Goal: Task Accomplishment & Management: Manage account settings

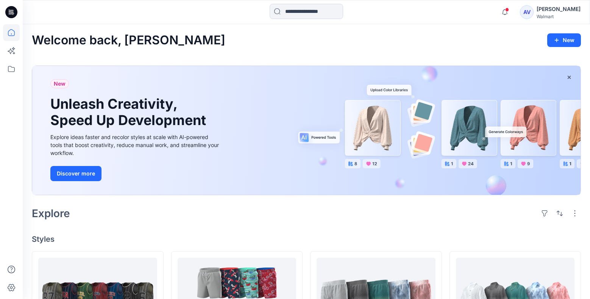
scroll to position [40, 0]
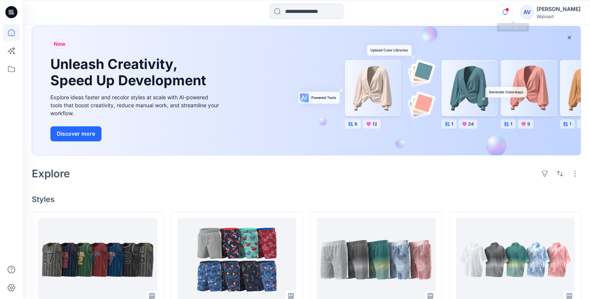
click at [508, 13] on icon "button" at bounding box center [505, 11] width 5 height 5
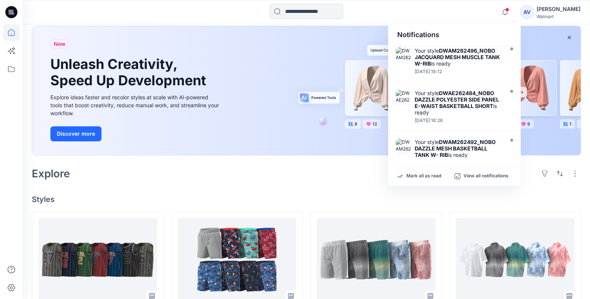
scroll to position [0, 0]
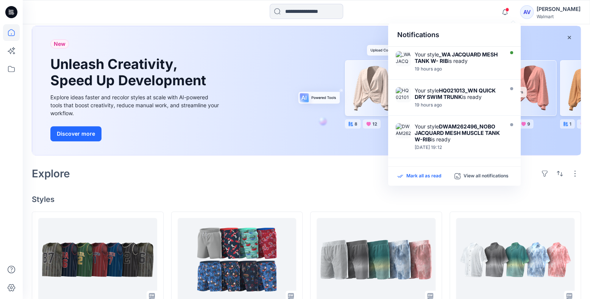
click at [415, 175] on p "Mark all as read" at bounding box center [424, 176] width 35 height 7
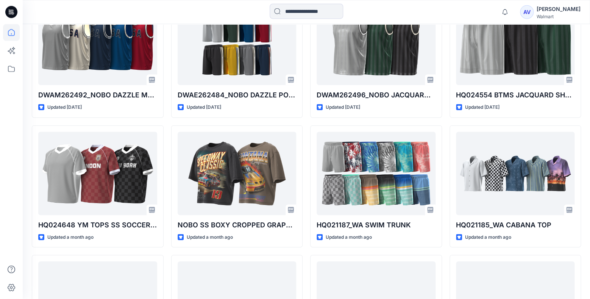
scroll to position [663, 0]
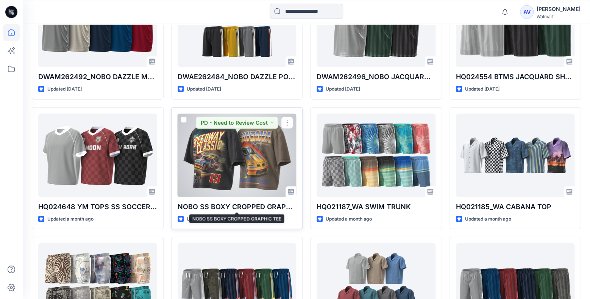
click at [269, 206] on p "NOBO SS BOXY CROPPED GRAPHIC TEE" at bounding box center [237, 207] width 119 height 11
click at [261, 172] on div at bounding box center [237, 155] width 119 height 83
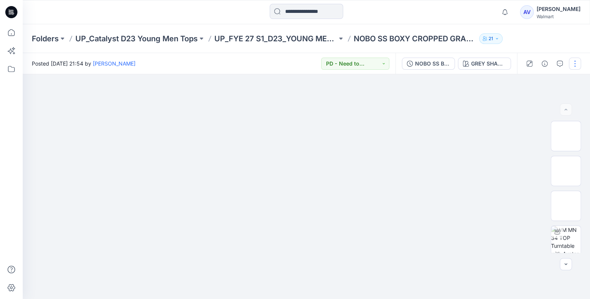
click at [576, 59] on button "button" at bounding box center [575, 64] width 12 height 12
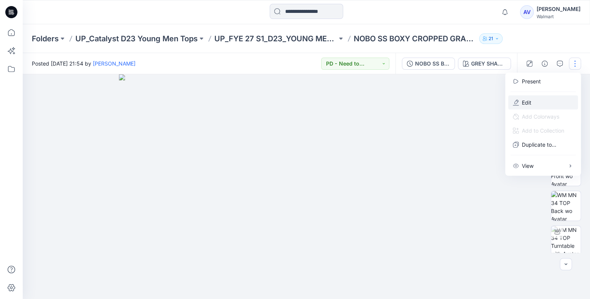
click at [528, 100] on p "Edit" at bounding box center [526, 103] width 9 height 8
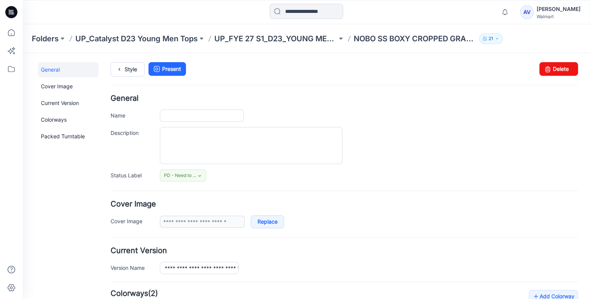
type input "**********"
click at [156, 99] on h4 "General" at bounding box center [345, 98] width 468 height 7
click at [13, 27] on icon at bounding box center [11, 32] width 17 height 17
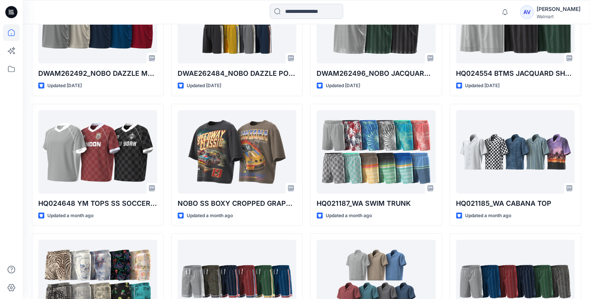
scroll to position [669, 0]
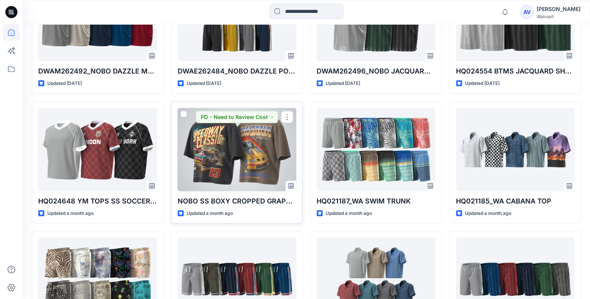
click at [262, 145] on div at bounding box center [237, 149] width 119 height 83
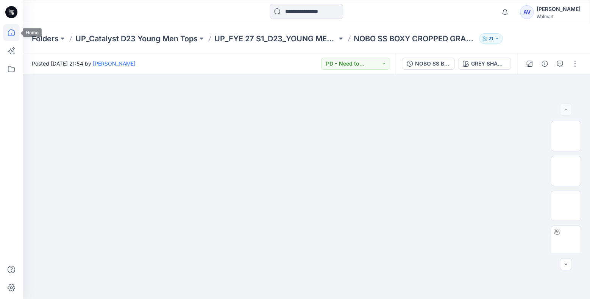
click at [16, 34] on icon at bounding box center [11, 32] width 17 height 17
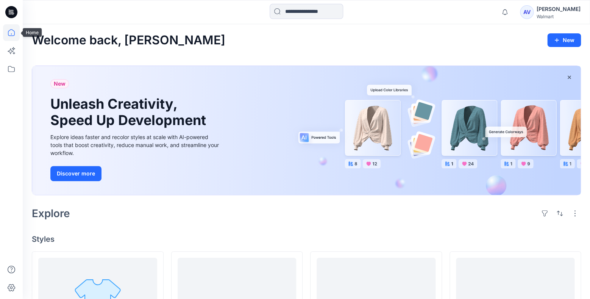
click at [11, 31] on icon at bounding box center [11, 32] width 17 height 17
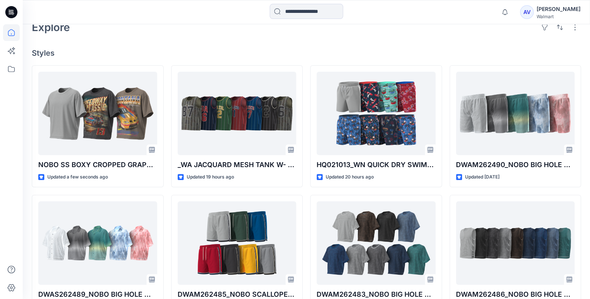
scroll to position [217, 0]
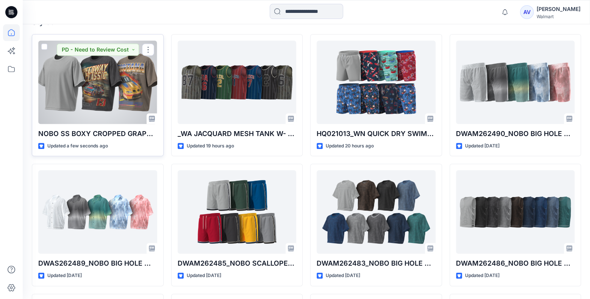
click at [100, 100] on div at bounding box center [97, 82] width 119 height 83
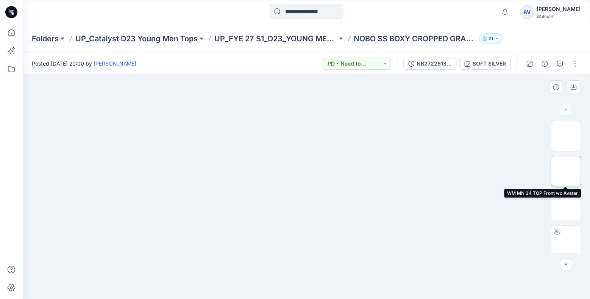
click at [566, 171] on img at bounding box center [566, 171] width 0 height 0
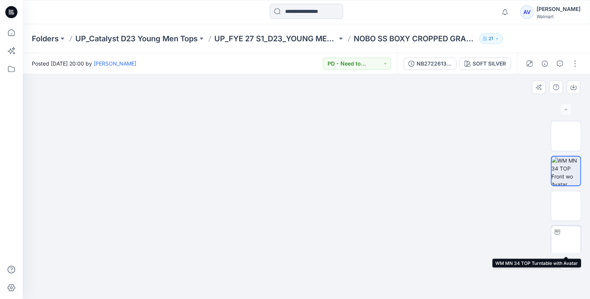
click at [566, 241] on img at bounding box center [566, 241] width 0 height 0
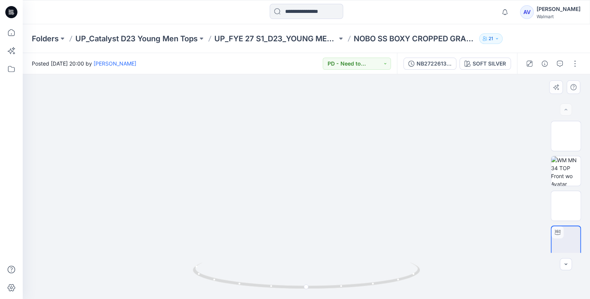
drag, startPoint x: 309, startPoint y: 152, endPoint x: 310, endPoint y: 159, distance: 6.9
click at [562, 234] on div at bounding box center [558, 232] width 12 height 12
click at [564, 189] on div at bounding box center [566, 187] width 30 height 132
click at [570, 166] on img at bounding box center [566, 171] width 30 height 30
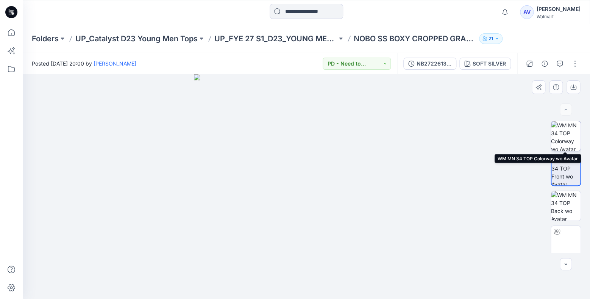
click at [568, 141] on img at bounding box center [566, 136] width 30 height 30
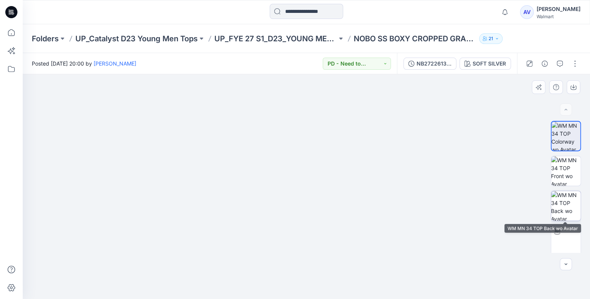
click at [568, 204] on img at bounding box center [566, 206] width 30 height 30
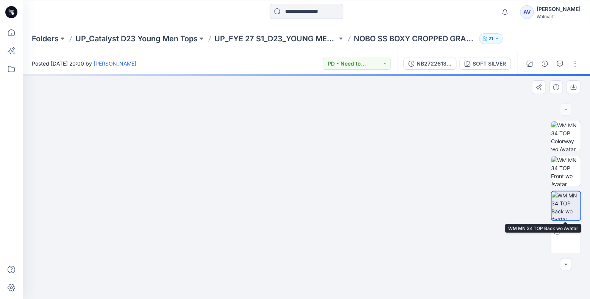
click at [566, 241] on img at bounding box center [566, 241] width 0 height 0
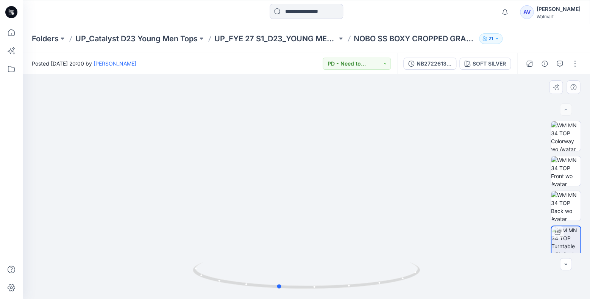
drag, startPoint x: 310, startPoint y: 286, endPoint x: 535, endPoint y: 230, distance: 231.9
click at [534, 232] on div at bounding box center [307, 186] width 568 height 225
click at [579, 67] on button "button" at bounding box center [575, 64] width 12 height 12
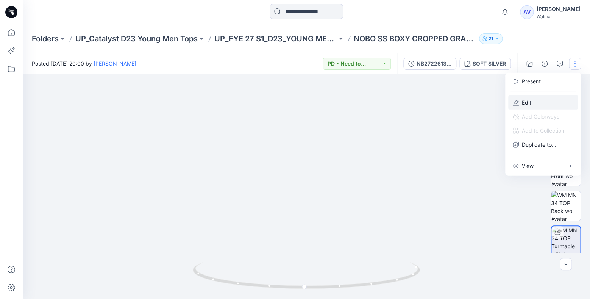
click at [528, 99] on p "Edit" at bounding box center [526, 103] width 9 height 8
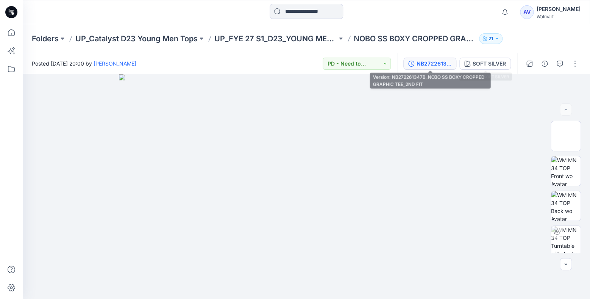
click at [441, 61] on div "NB272261347B_NOBO SS BOXY CROPPED GRAPHIC TEE_2ND FIT" at bounding box center [434, 63] width 35 height 8
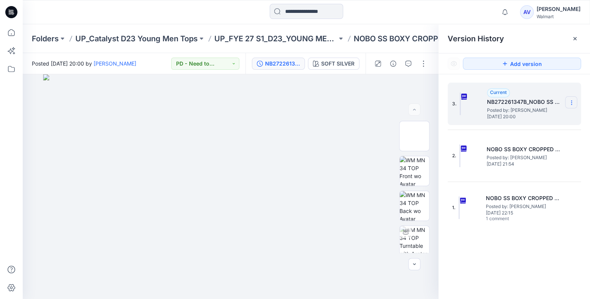
click at [573, 102] on icon at bounding box center [572, 103] width 6 height 6
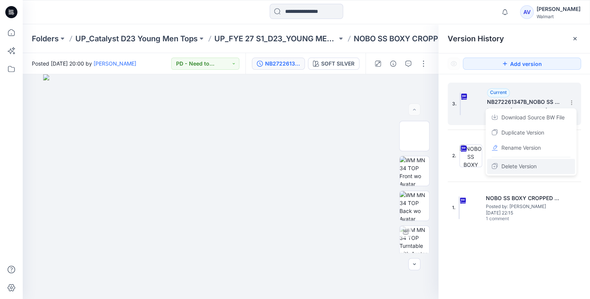
click at [515, 164] on span "Delete Version" at bounding box center [519, 166] width 35 height 9
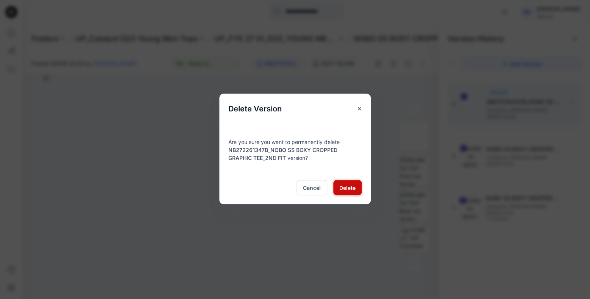
click at [343, 188] on span "Delete" at bounding box center [348, 188] width 16 height 8
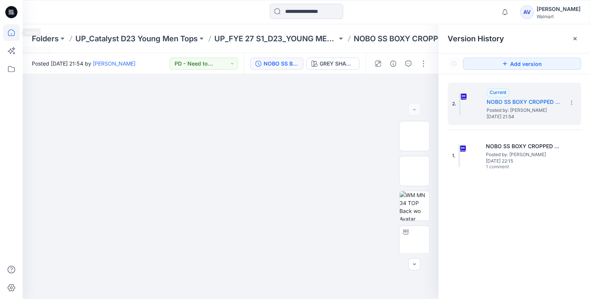
click at [11, 35] on icon at bounding box center [11, 32] width 17 height 17
